Goal: Information Seeking & Learning: Learn about a topic

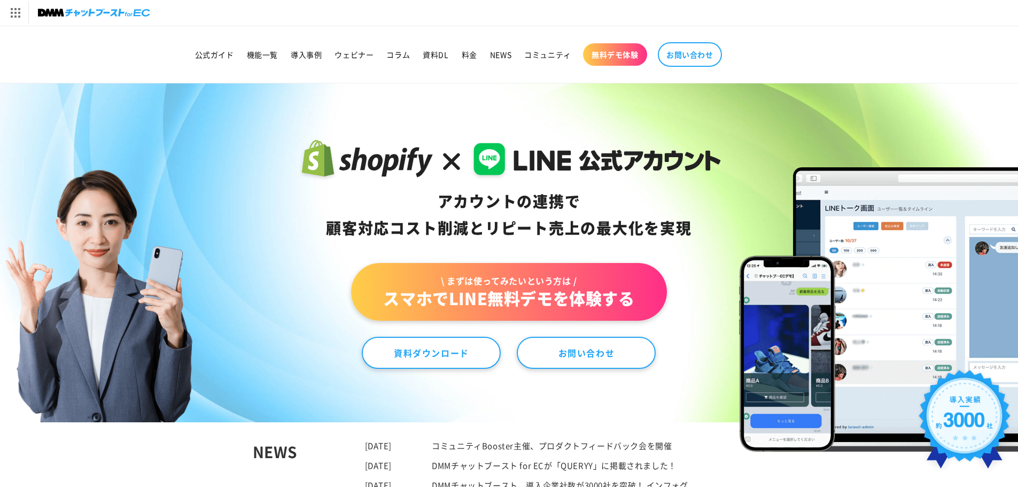
click at [463, 83] on sticky-header "公式ガイド 機能一覧 導入事例 ウェビナー コラム 資料DL 料金 NEWS コミュニティ 無料デモ体験 NEWS" at bounding box center [509, 54] width 1018 height 57
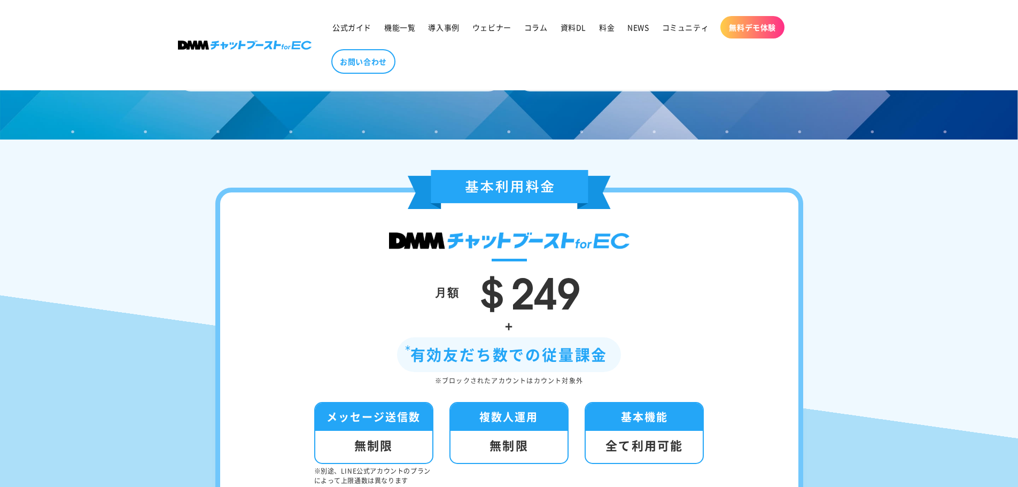
scroll to position [3465, 0]
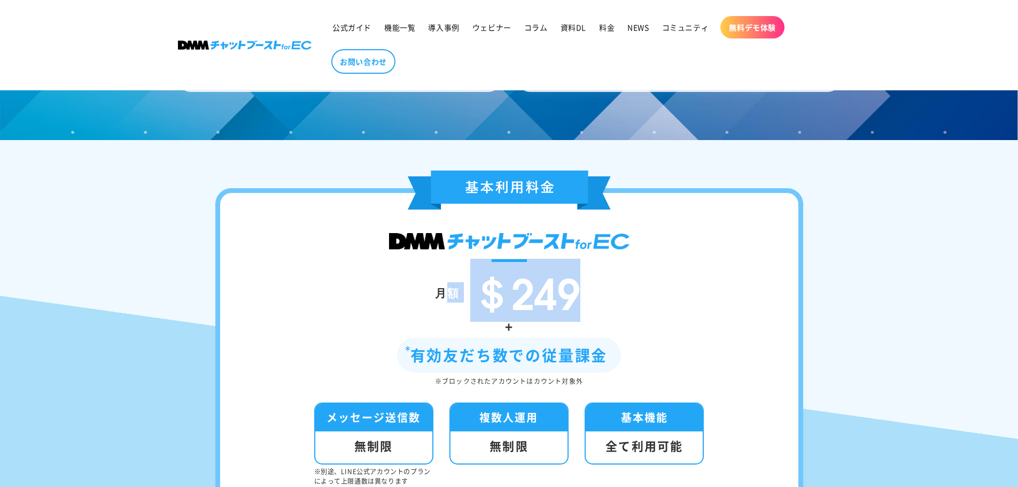
drag, startPoint x: 578, startPoint y: 314, endPoint x: 452, endPoint y: 313, distance: 126.2
click at [452, 313] on div "月額 ＄249" at bounding box center [509, 292] width 514 height 45
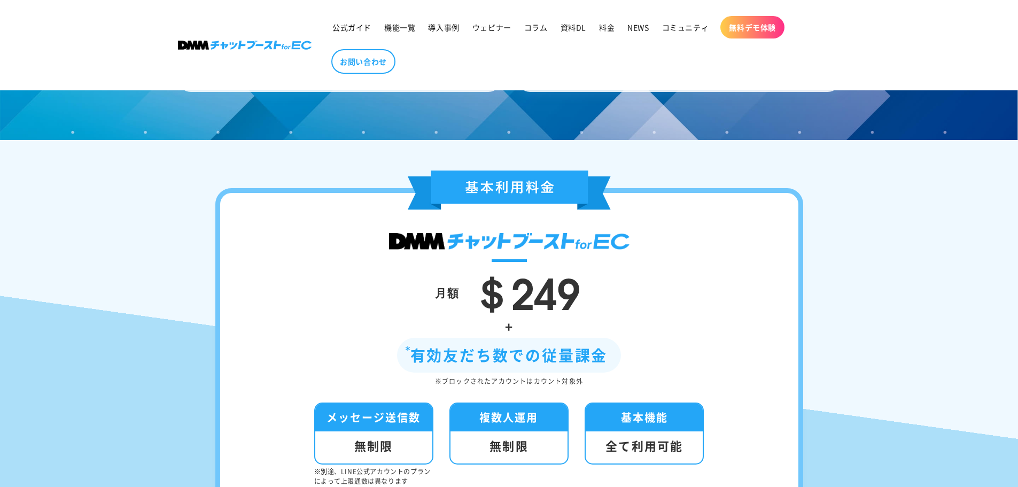
click at [412, 361] on div "有効友だち数での従量課金" at bounding box center [509, 355] width 224 height 35
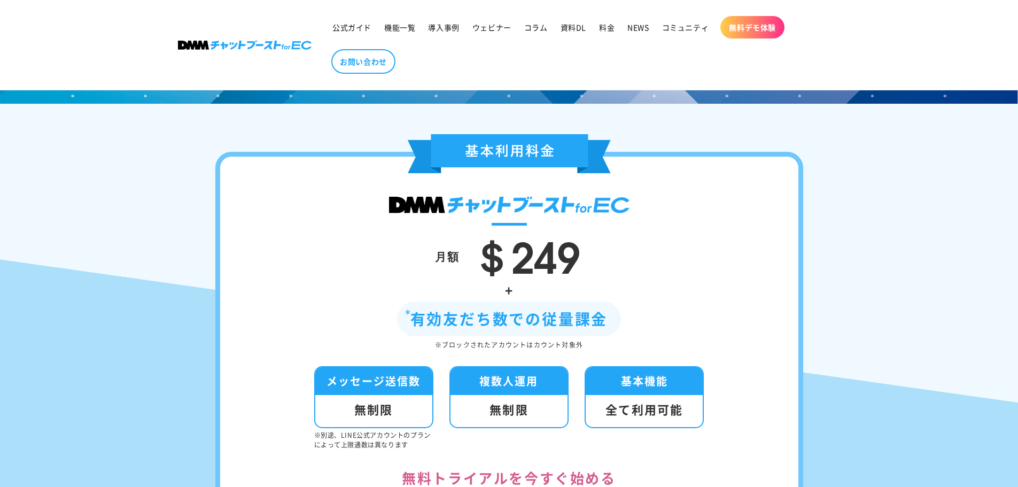
scroll to position [3547, 0]
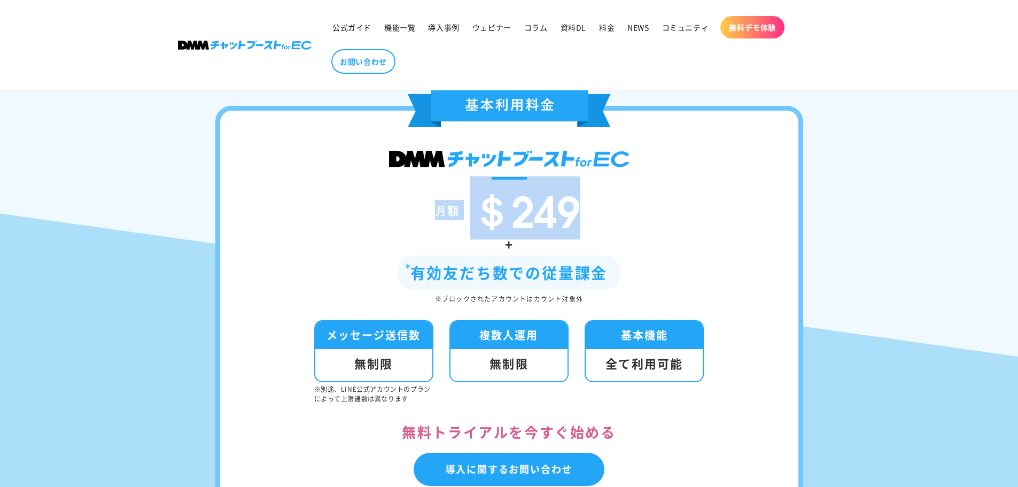
drag, startPoint x: 599, startPoint y: 240, endPoint x: 414, endPoint y: 211, distance: 187.3
click at [414, 211] on div "月額 ＄249" at bounding box center [509, 210] width 514 height 45
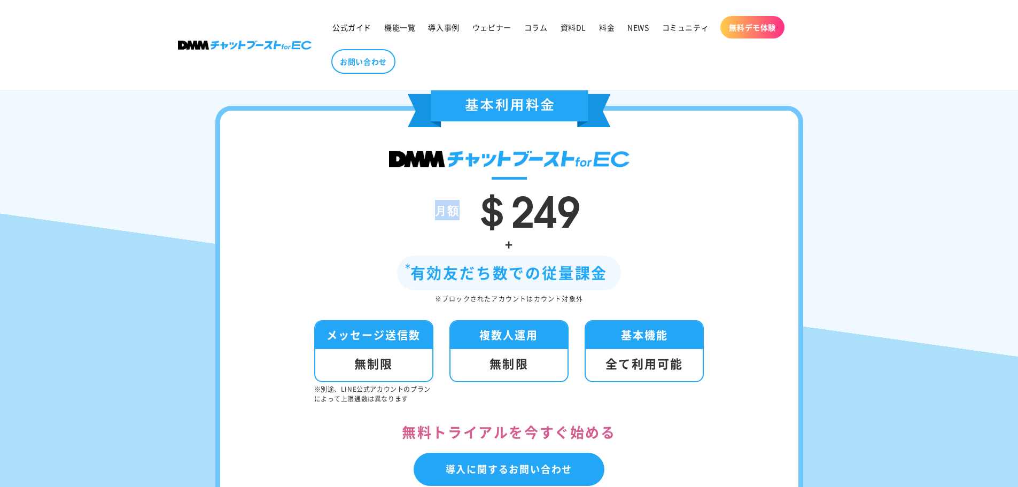
drag, startPoint x: 476, startPoint y: 232, endPoint x: 680, endPoint y: 187, distance: 208.7
click at [680, 187] on div "月額 ＄249 + 有効友だち数での従量課金 ※ブロックされたアカウントはカウント対象外 メッセージ送信数 無制限 ※別途、LINE公式アカウントのプランによ…" at bounding box center [509, 310] width 588 height 409
drag, startPoint x: 592, startPoint y: 225, endPoint x: 500, endPoint y: 227, distance: 92.5
click at [500, 227] on div "月額 ＄249" at bounding box center [509, 210] width 514 height 45
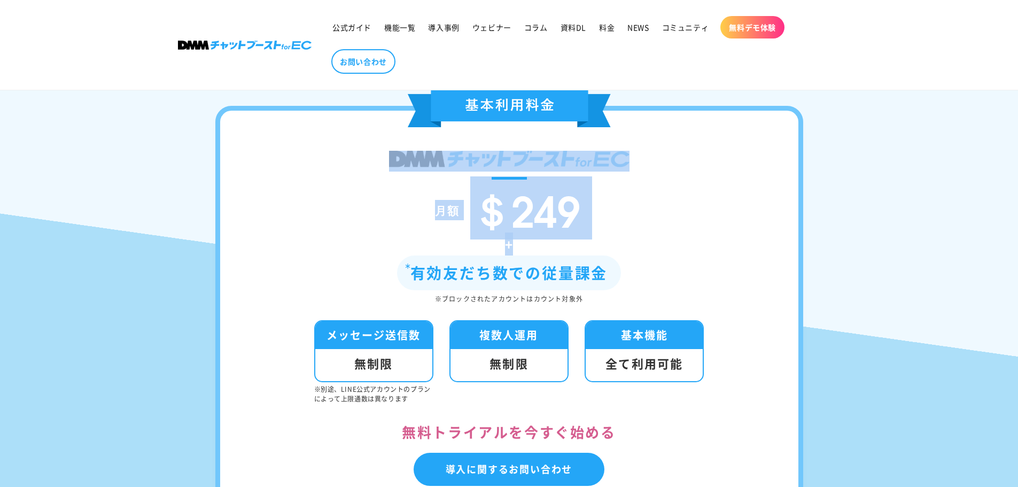
drag, startPoint x: 363, startPoint y: 174, endPoint x: 599, endPoint y: 260, distance: 251.3
click at [599, 260] on div "月額 ＄249 + 有効友だち数での従量課金 ※ブロックされたアカウントはカウント対象外 メッセージ送信数 無制限 ※別途、LINE公式アカウントのプランによ…" at bounding box center [509, 310] width 588 height 409
drag, startPoint x: 611, startPoint y: 289, endPoint x: 436, endPoint y: 260, distance: 178.2
click at [436, 260] on div "+ 有効友だち数での従量課金 ※ブロックされたアカウントはカウント対象外" at bounding box center [509, 269] width 514 height 72
click at [435, 255] on div "+" at bounding box center [509, 244] width 514 height 23
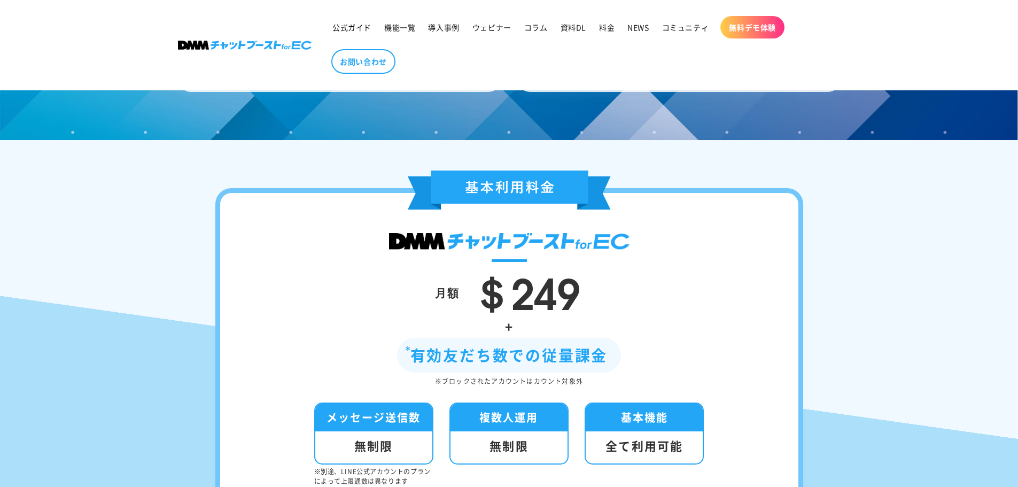
scroll to position [3460, 0]
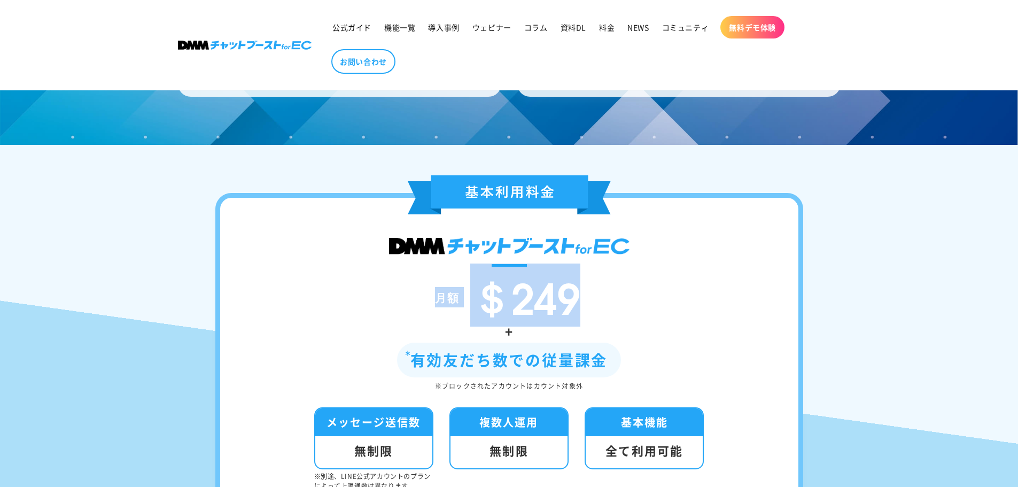
drag, startPoint x: 593, startPoint y: 317, endPoint x: 438, endPoint y: 304, distance: 155.6
click at [438, 304] on div "月額 ＄249" at bounding box center [509, 297] width 514 height 45
drag, startPoint x: 416, startPoint y: 375, endPoint x: 616, endPoint y: 380, distance: 200.5
click at [616, 377] on div "有効友だち数での従量課金" at bounding box center [509, 360] width 224 height 35
drag, startPoint x: 600, startPoint y: 404, endPoint x: 522, endPoint y: 394, distance: 78.1
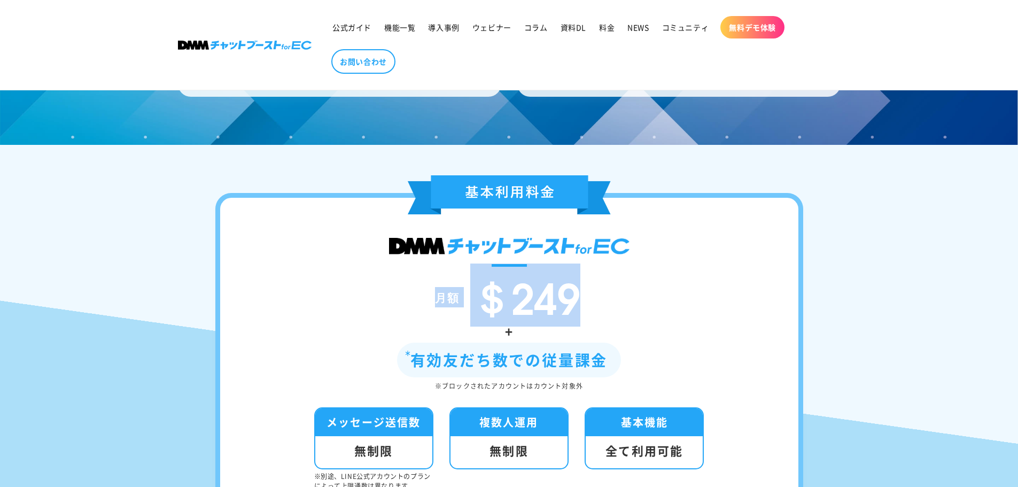
click at [522, 392] on div "+ 有効友だち数での従量課金 ※ブロックされたアカウントはカウント対象外" at bounding box center [509, 356] width 514 height 72
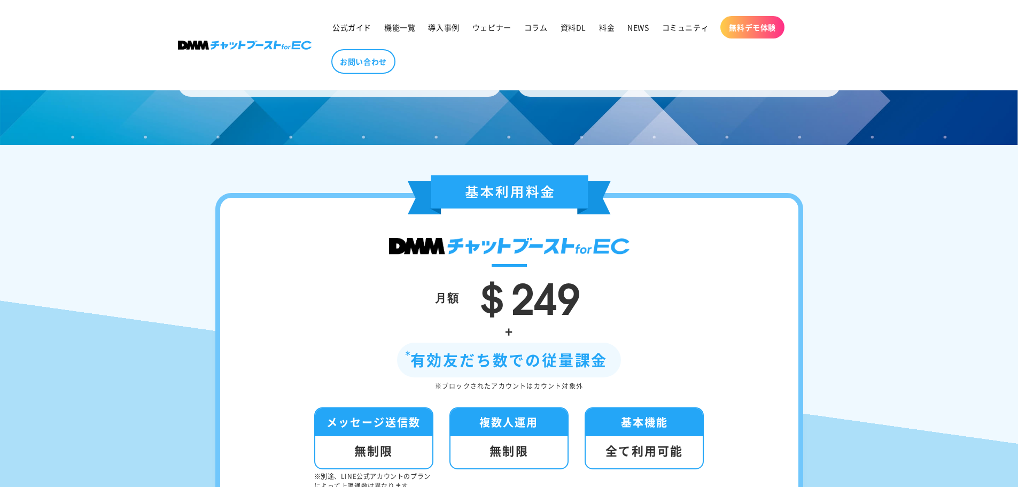
click at [537, 327] on span "＄249" at bounding box center [525, 295] width 110 height 63
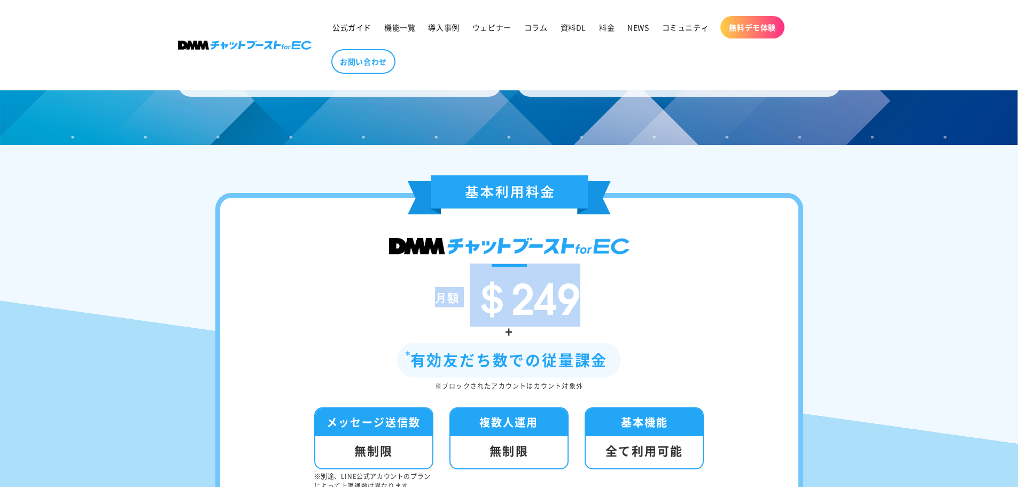
drag, startPoint x: 584, startPoint y: 316, endPoint x: 431, endPoint y: 306, distance: 153.7
click at [431, 306] on div "月額 ＄249" at bounding box center [509, 297] width 514 height 45
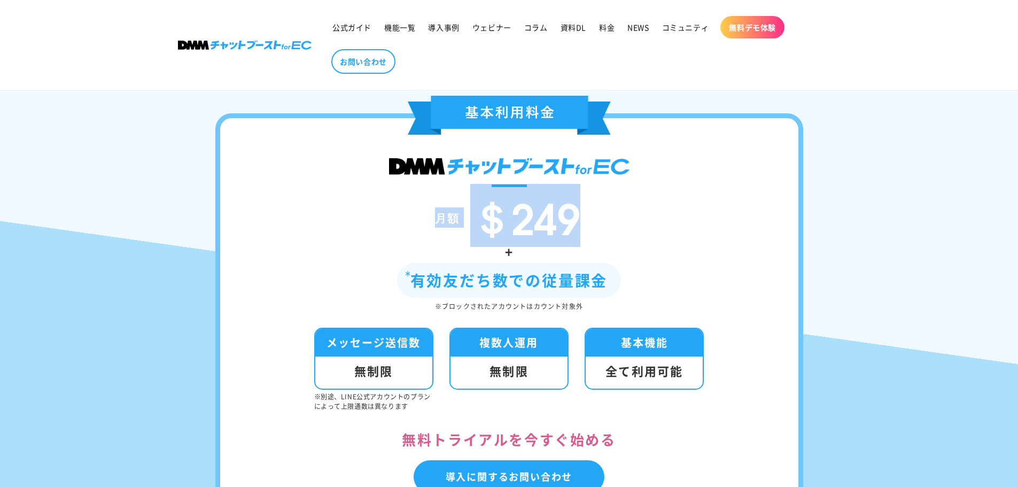
scroll to position [3541, 0]
drag, startPoint x: 416, startPoint y: 306, endPoint x: 648, endPoint y: 317, distance: 231.7
click at [648, 312] on div "+ 有効友だち数での従量課金 ※ブロックされたアカウントはカウント対象外" at bounding box center [509, 275] width 514 height 72
click at [648, 312] on div "※ブロックされたアカウントはカウント対象外" at bounding box center [509, 306] width 514 height 12
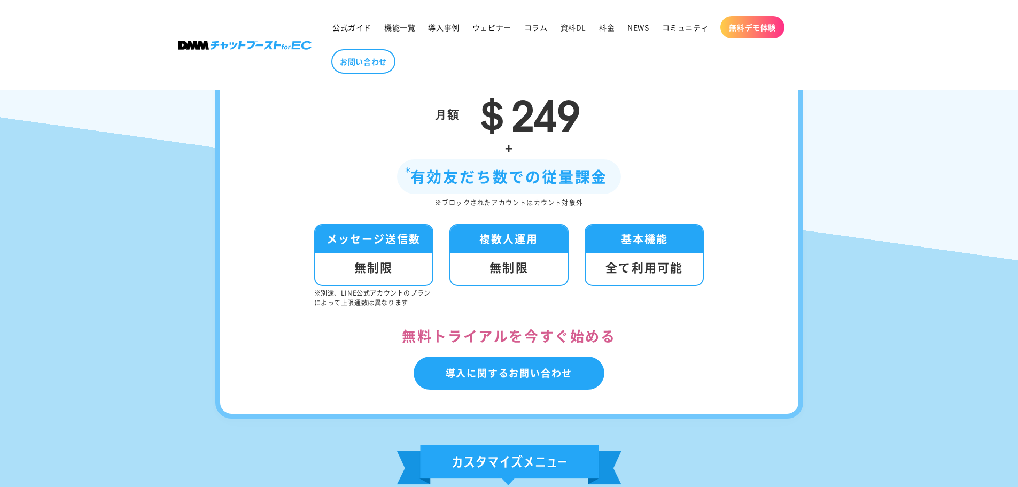
scroll to position [3637, 0]
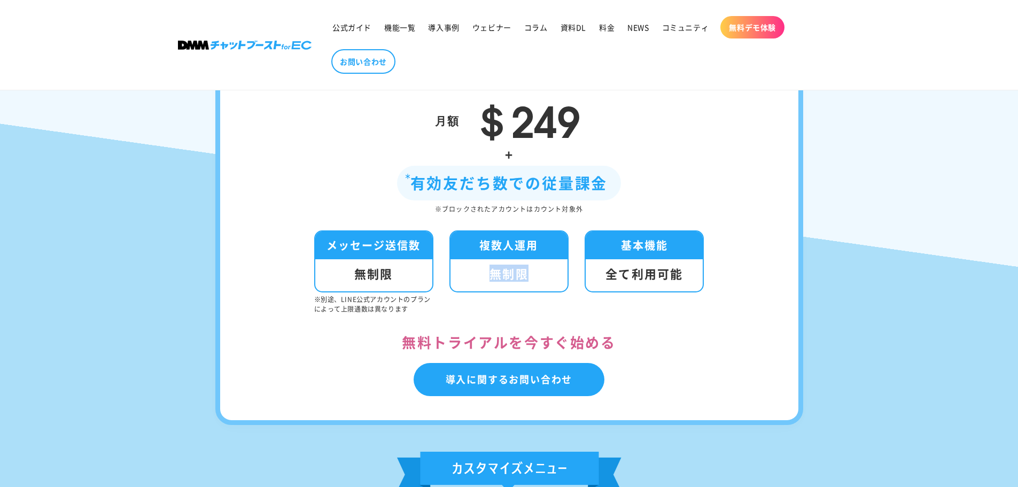
drag, startPoint x: 483, startPoint y: 298, endPoint x: 532, endPoint y: 295, distance: 48.7
click at [532, 291] on div "無制限" at bounding box center [509, 275] width 117 height 32
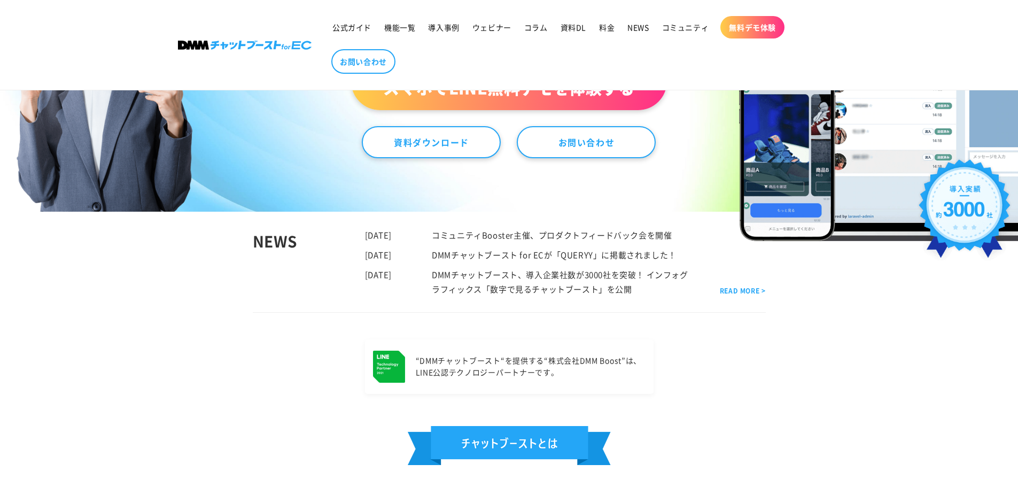
scroll to position [244, 0]
click at [964, 189] on img at bounding box center [965, 212] width 102 height 116
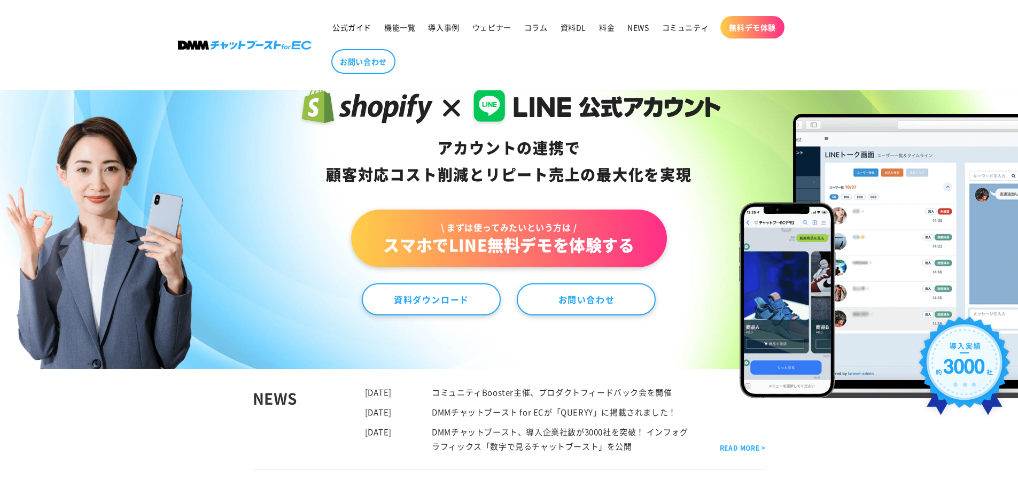
scroll to position [86, 0]
click at [294, 45] on img at bounding box center [245, 45] width 134 height 9
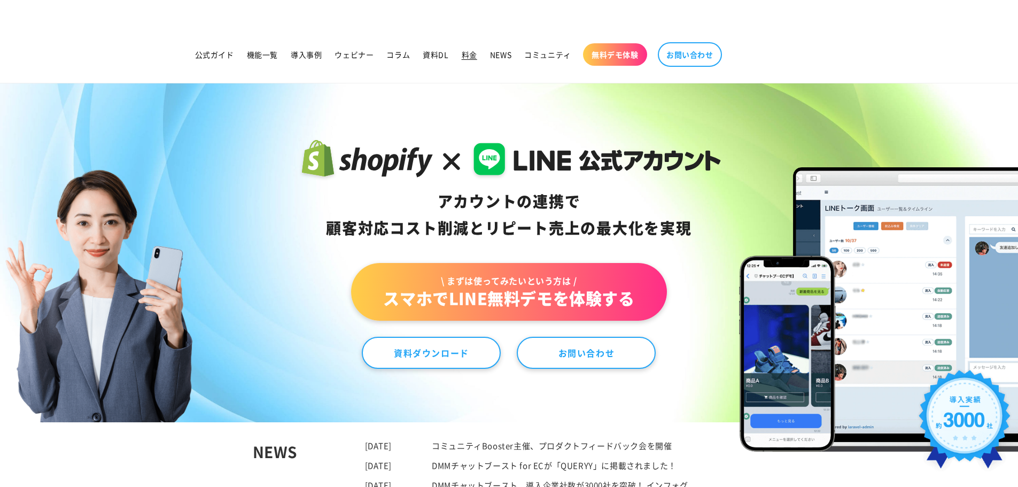
click at [469, 53] on span "料金" at bounding box center [470, 55] width 16 height 10
click at [543, 55] on span "コミュニティ" at bounding box center [547, 55] width 47 height 10
